Goal: Information Seeking & Learning: Check status

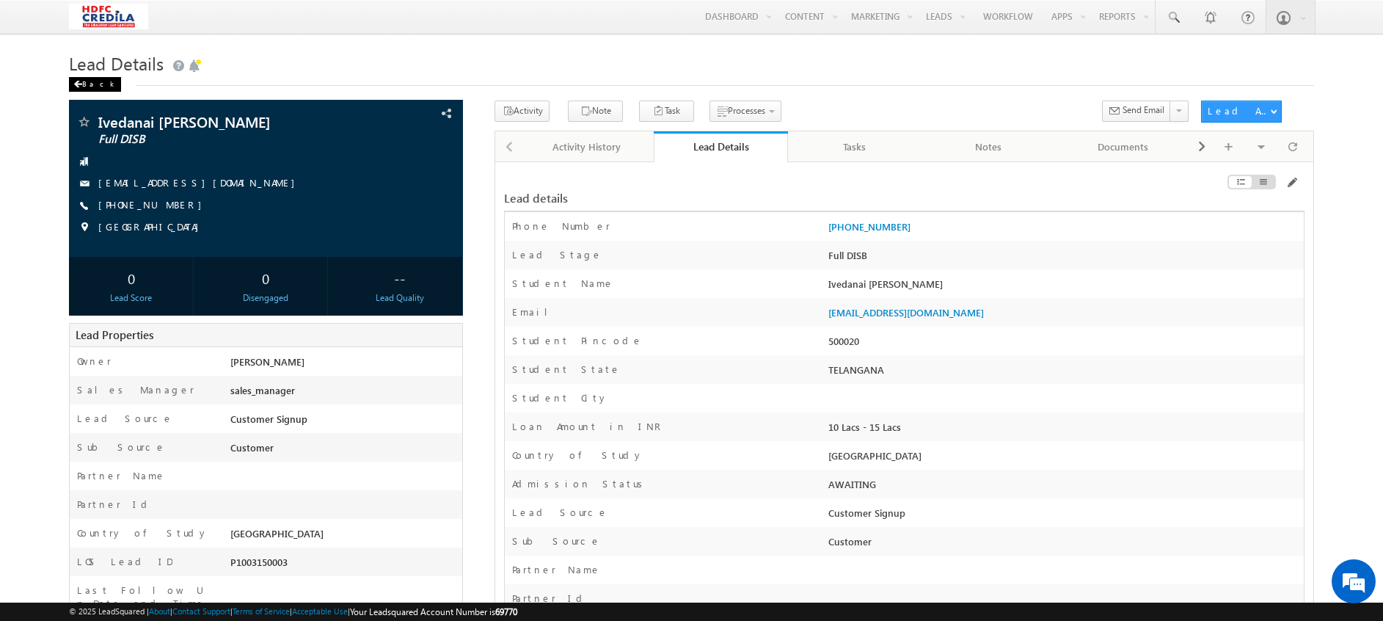
click at [85, 84] on div "Back" at bounding box center [95, 84] width 52 height 15
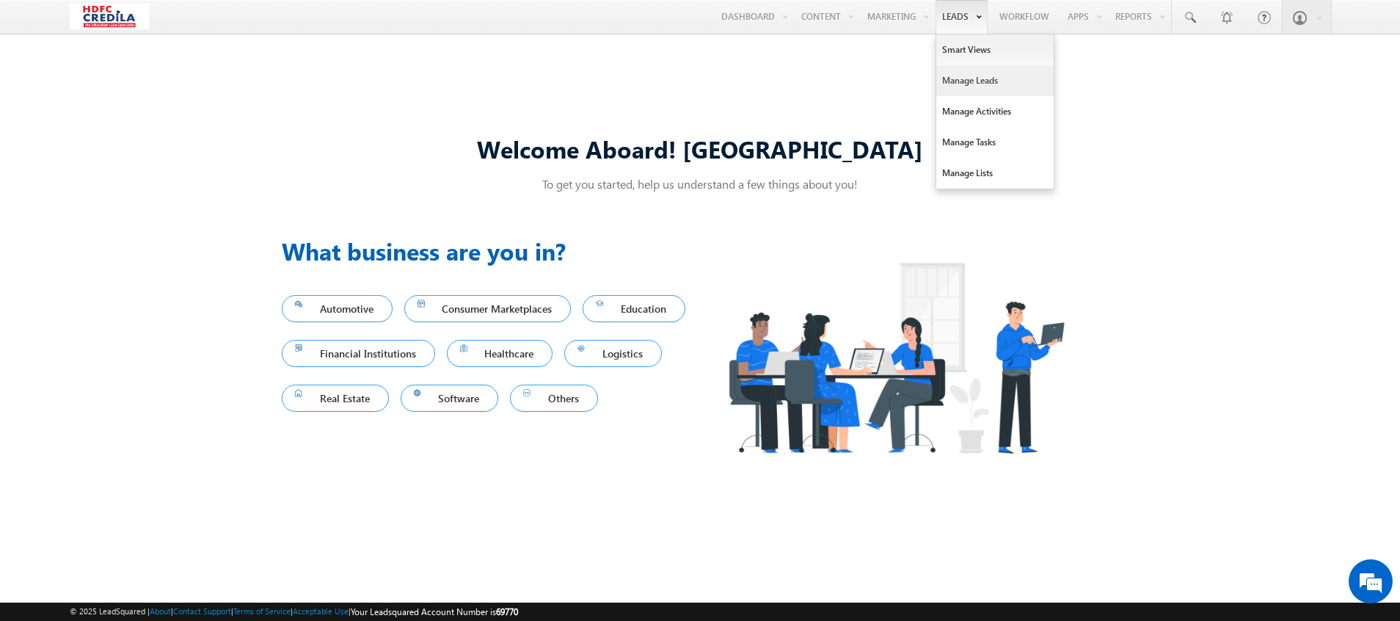
click at [966, 81] on link "Manage Leads" at bounding box center [994, 80] width 117 height 31
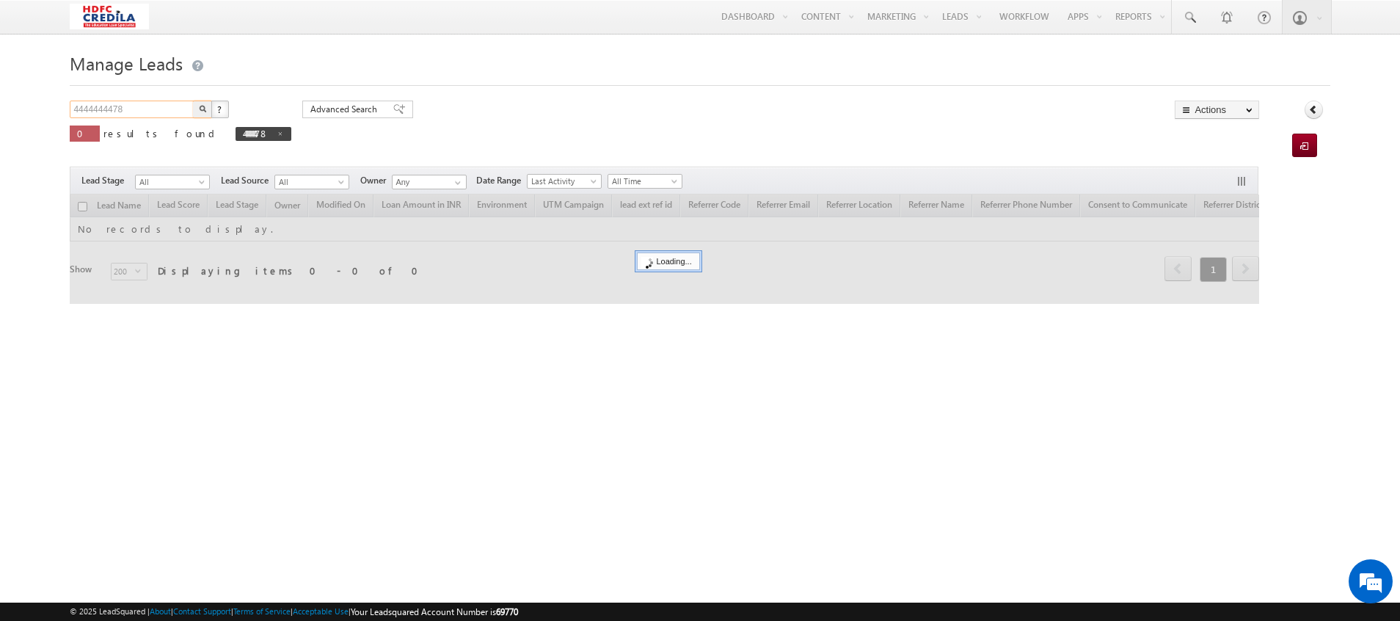
click at [146, 109] on input "4444444478" at bounding box center [132, 110] width 125 height 18
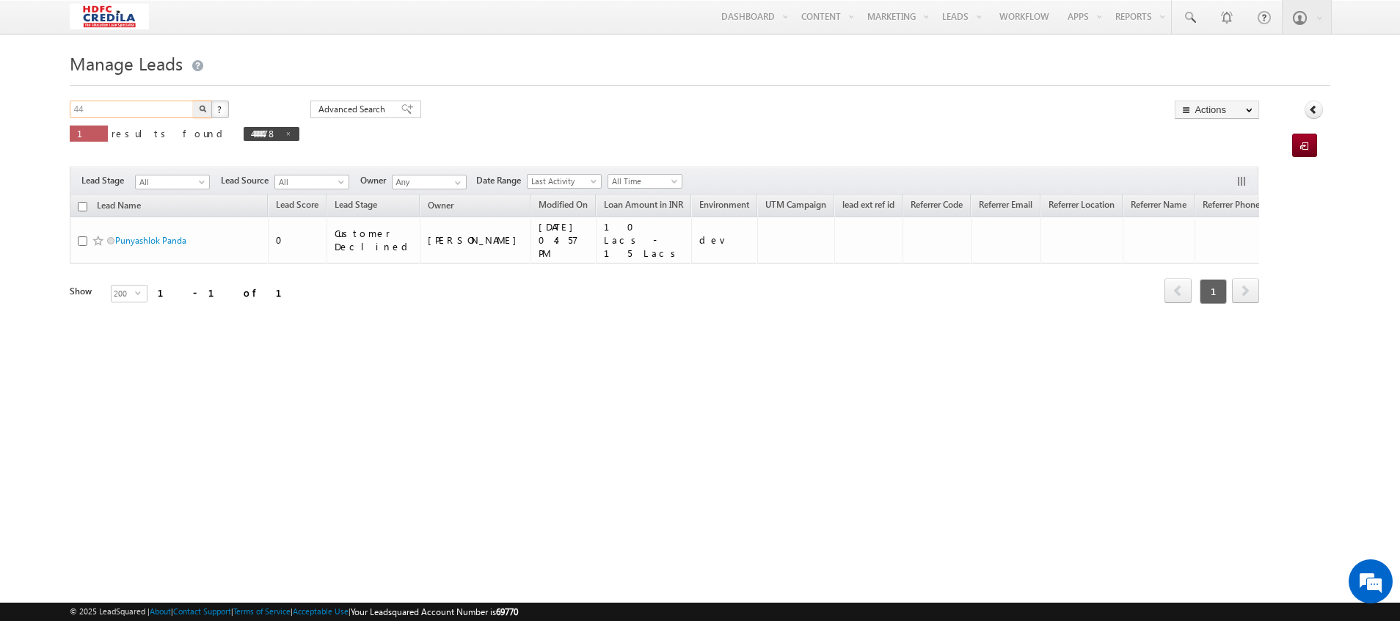
type input "4"
paste input "9874612234"
type input "9874612234"
click at [198, 111] on button "button" at bounding box center [202, 110] width 19 height 18
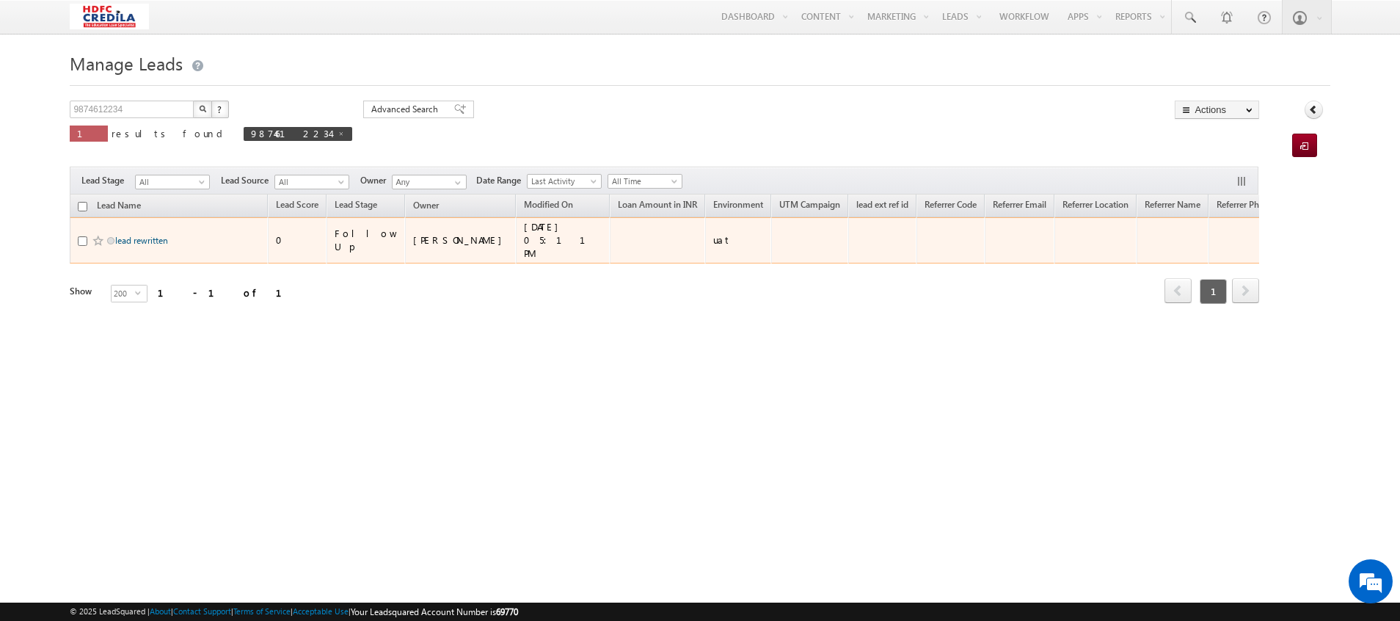
click at [141, 235] on link "lead rewritten" at bounding box center [141, 240] width 53 height 11
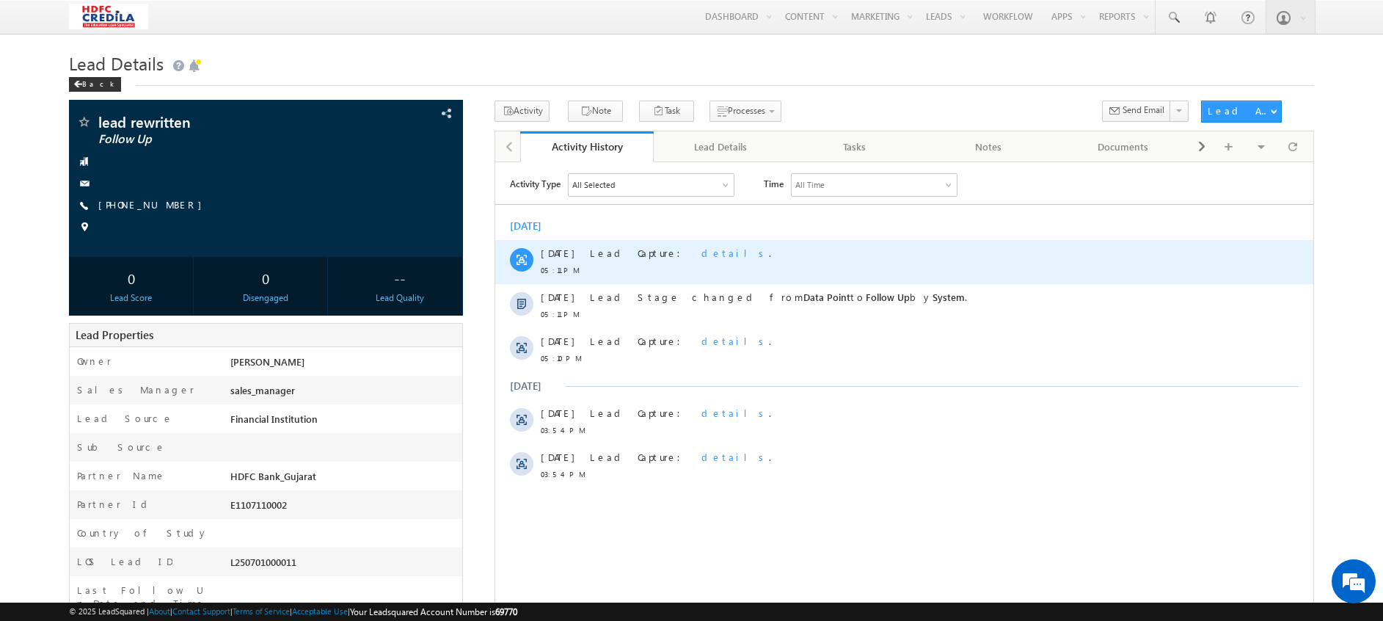
click at [701, 252] on span "details" at bounding box center [735, 252] width 68 height 12
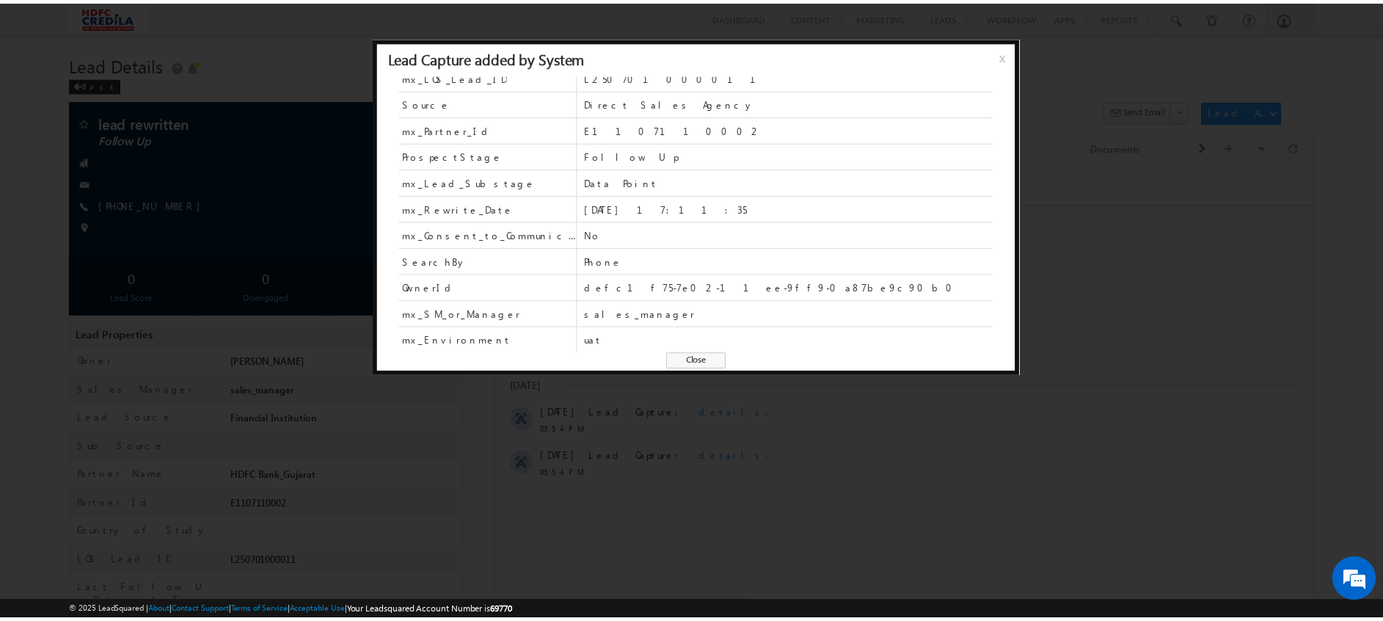
scroll to position [63, 0]
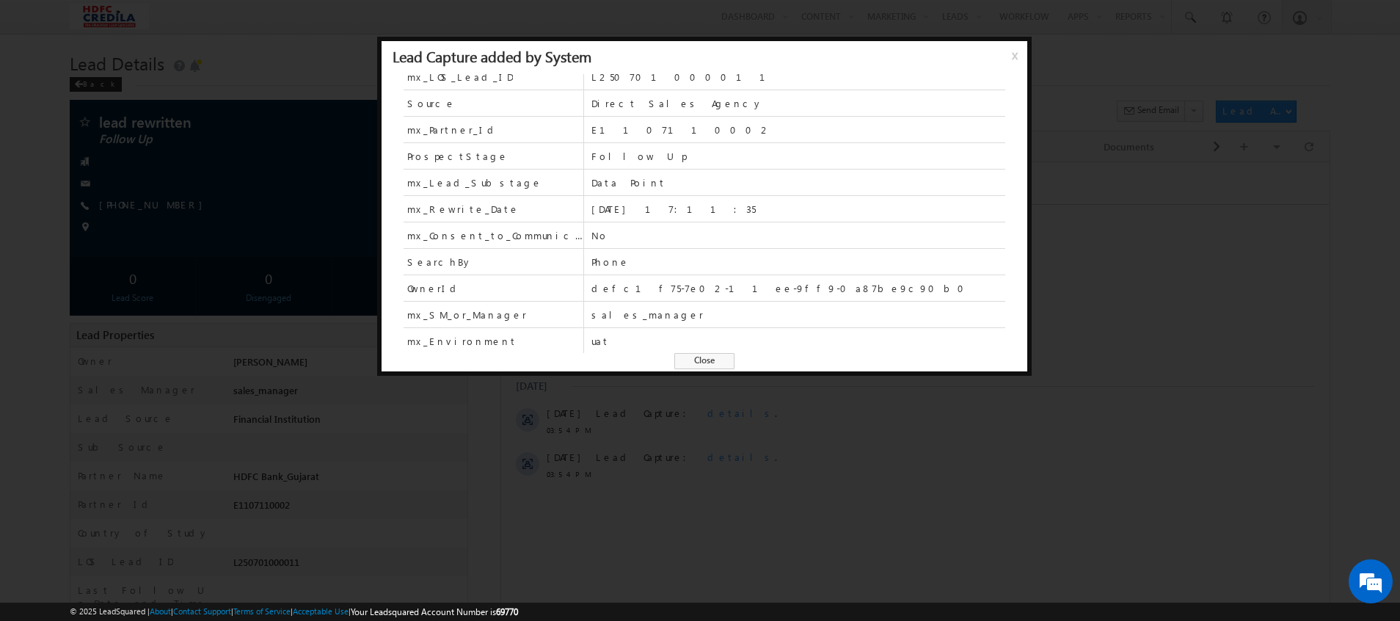
click at [834, 443] on div at bounding box center [700, 310] width 1400 height 621
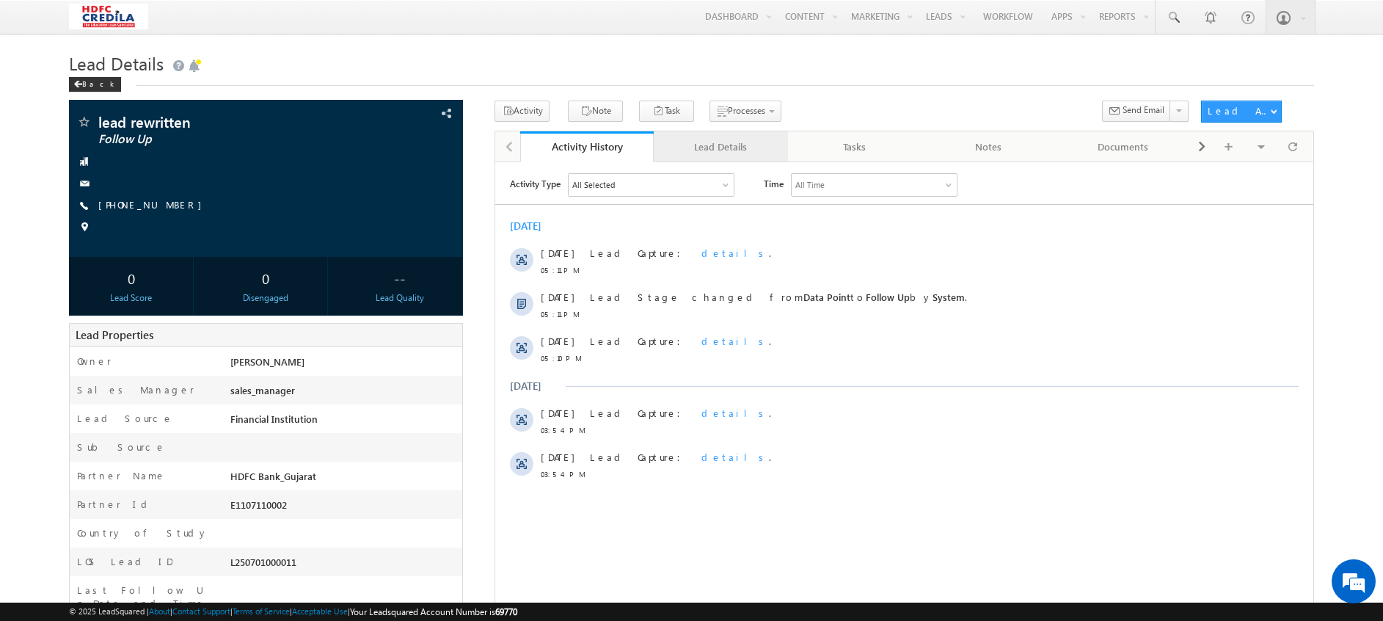
scroll to position [0, 0]
click at [744, 137] on link "Lead Details" at bounding box center [721, 146] width 134 height 31
